Goal: Navigation & Orientation: Find specific page/section

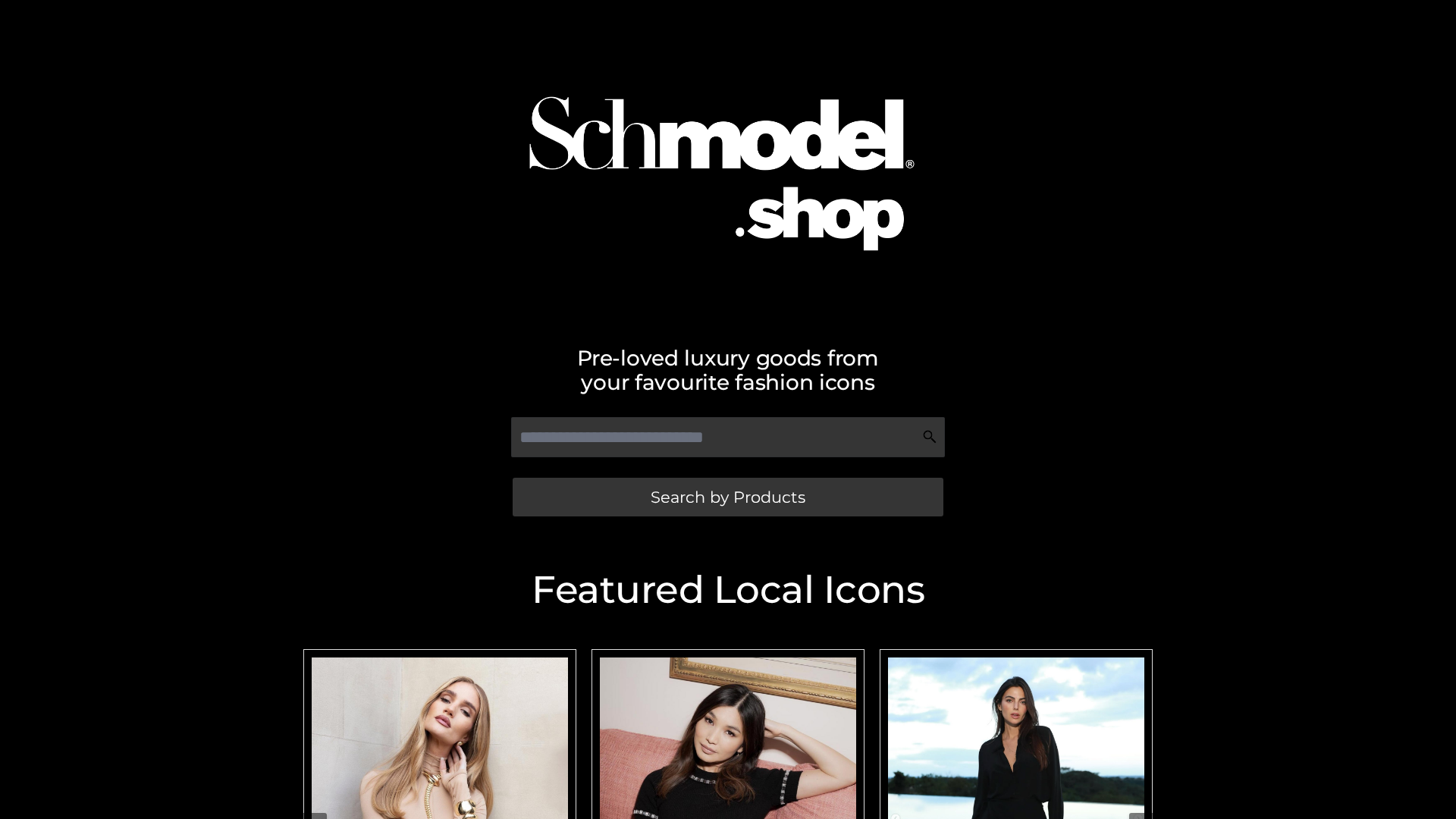
click at [728, 497] on span "Search by Products" at bounding box center [728, 496] width 155 height 16
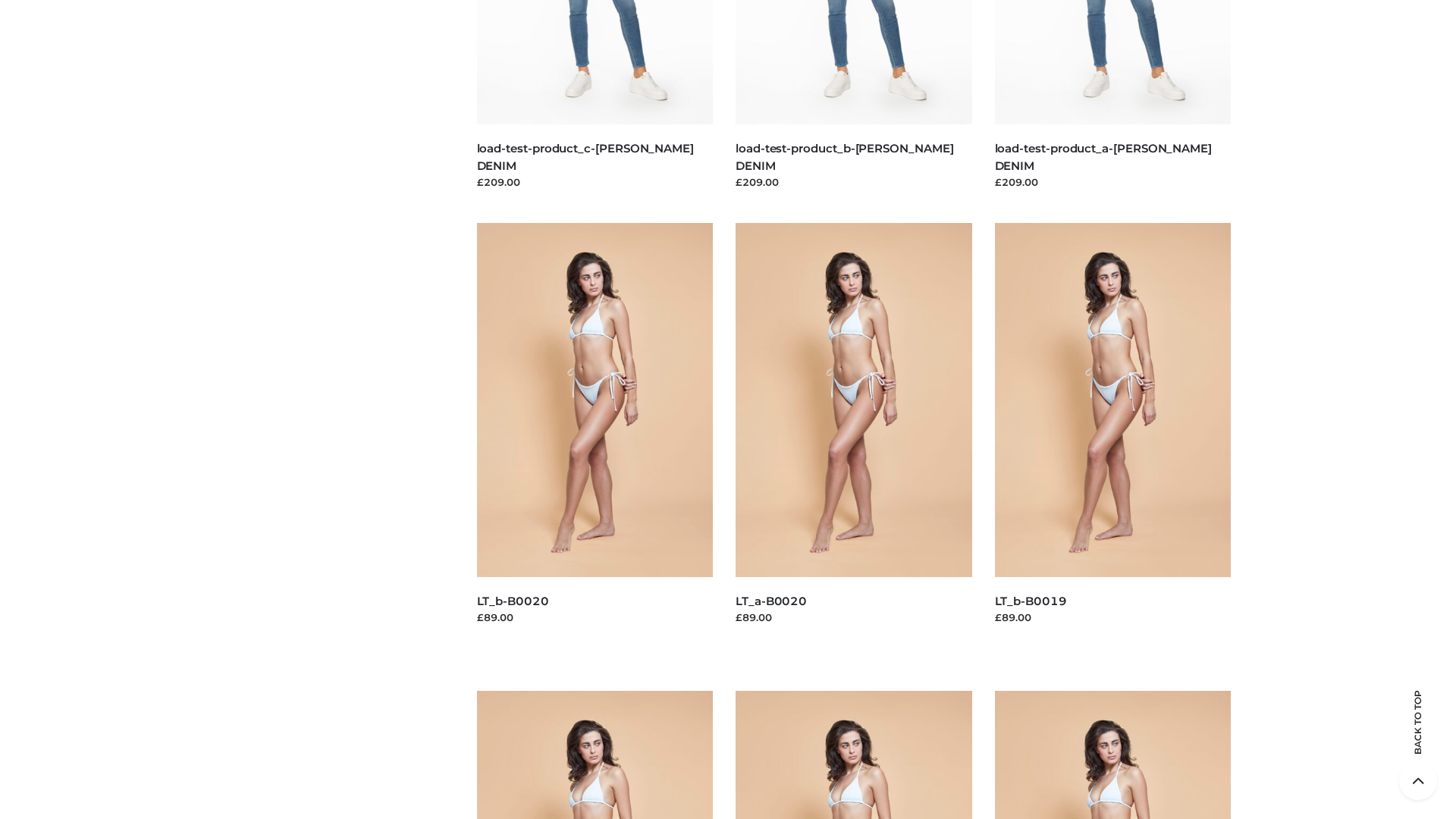
scroll to position [3998, 0]
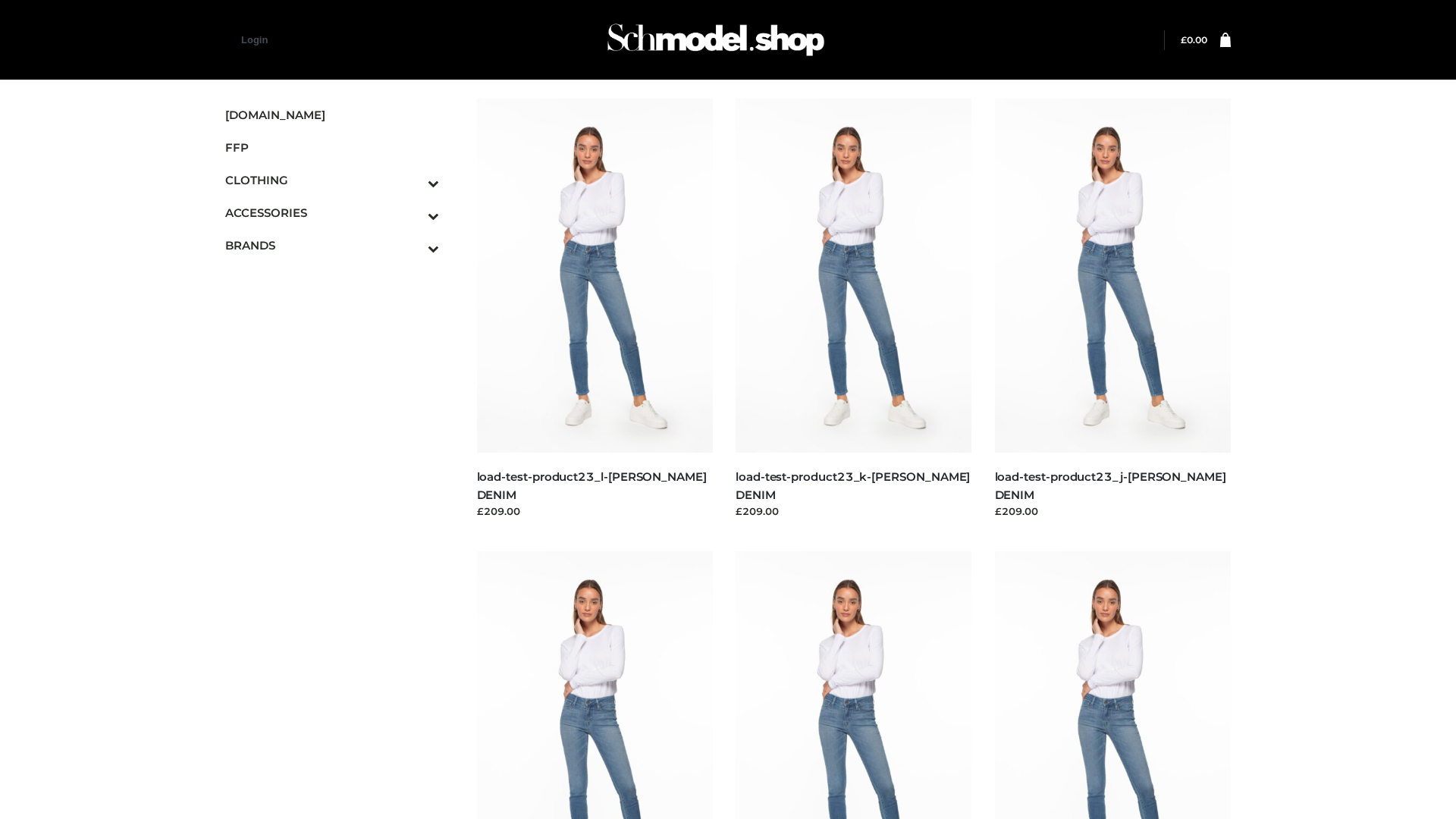
scroll to position [1235, 0]
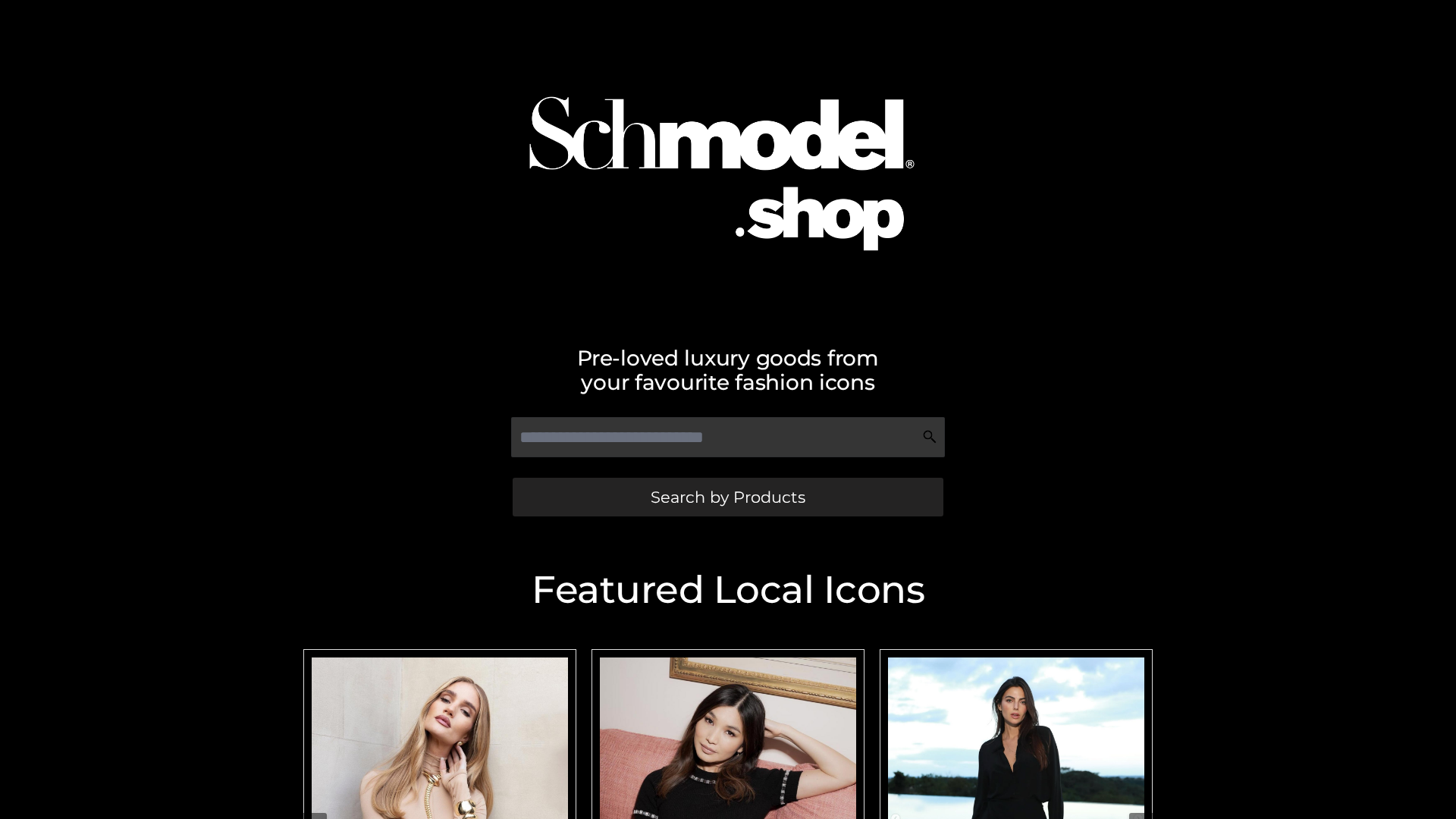
click at [728, 497] on span "Search by Products" at bounding box center [728, 496] width 155 height 16
